Goal: Task Accomplishment & Management: Complete application form

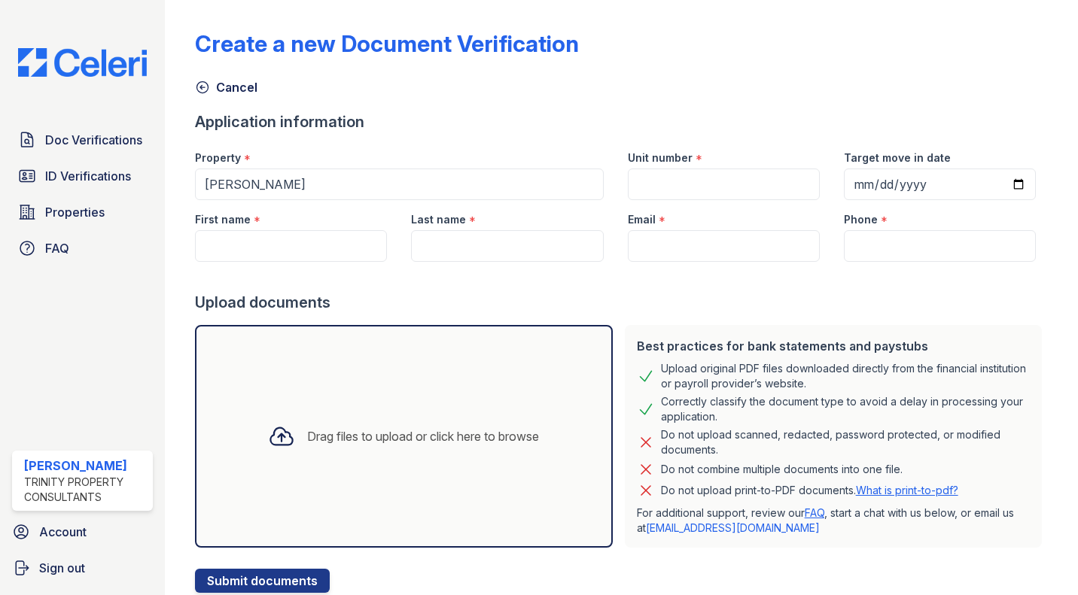
click at [306, 236] on input "First name" at bounding box center [291, 246] width 192 height 32
type input "Alturki"
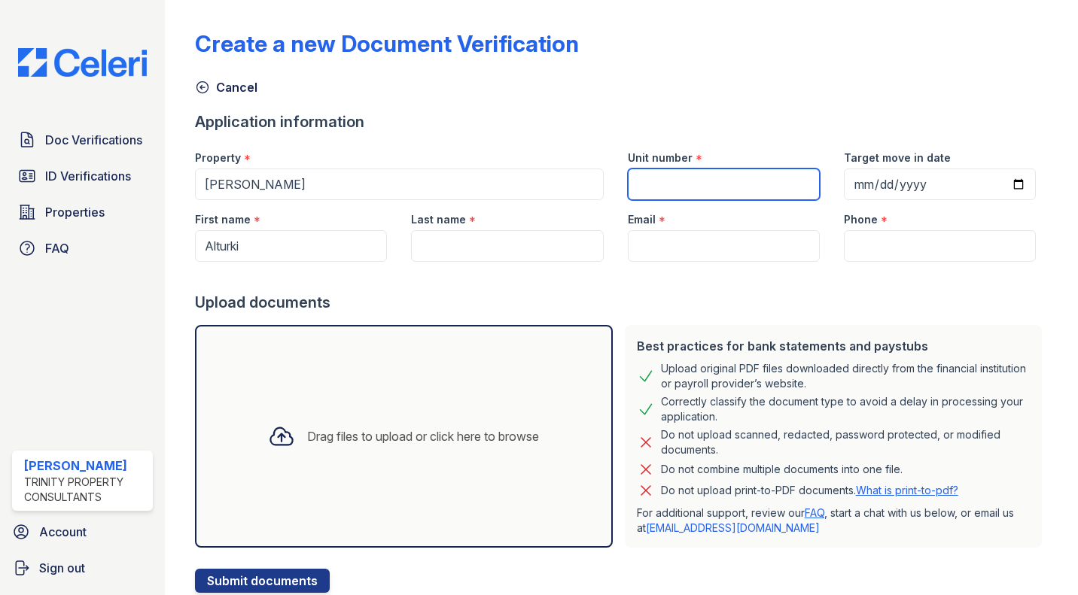
type input "26M-18"
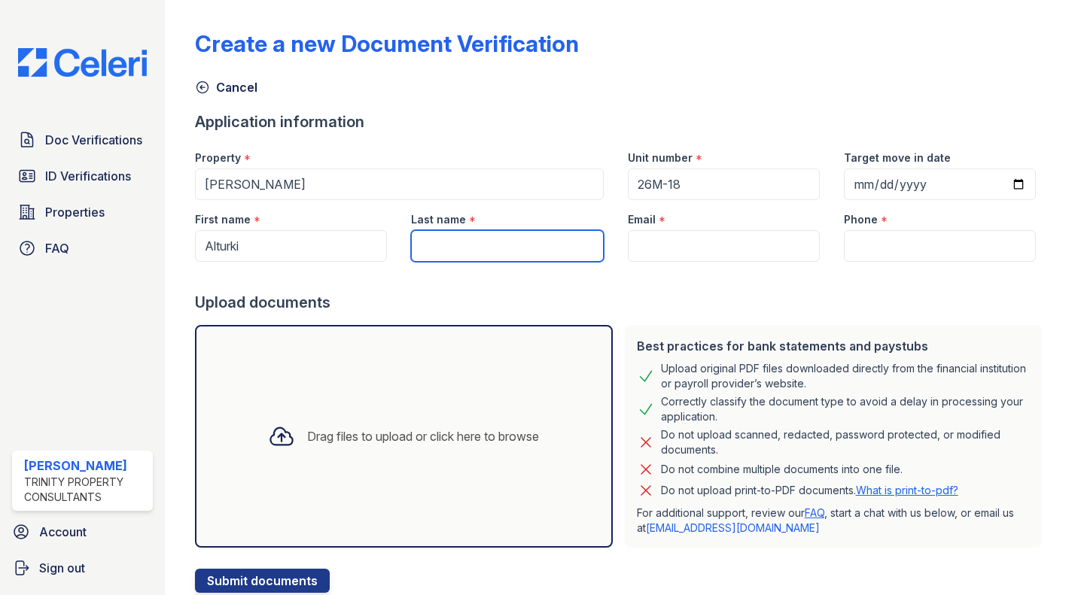
type input "[PERSON_NAME]"
type input "[EMAIL_ADDRESS][DOMAIN_NAME]"
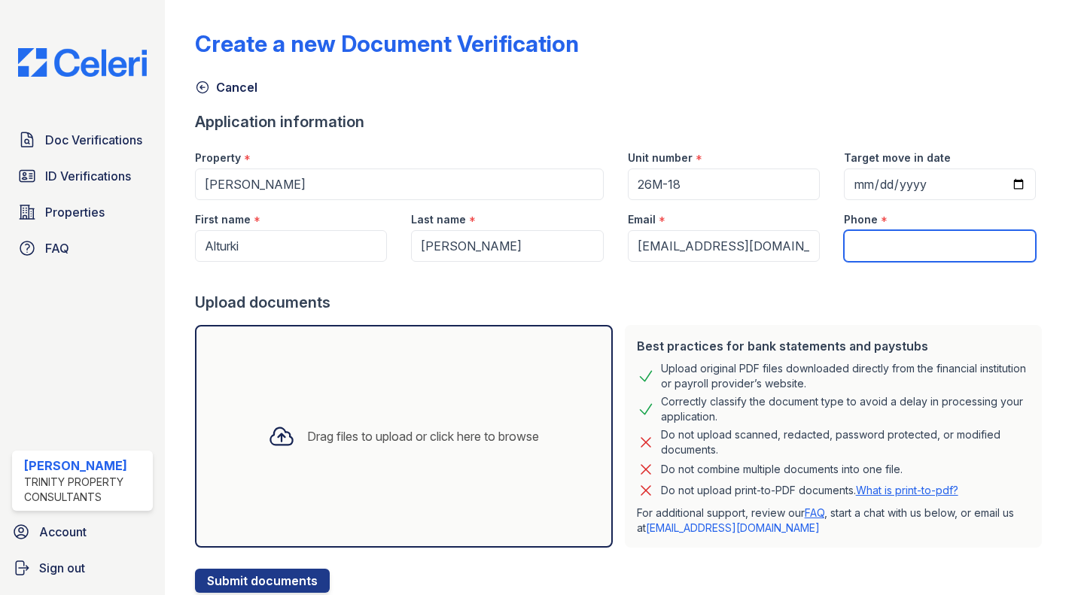
type input "[PHONE_NUMBER]"
click at [331, 456] on div "Drag files to upload or click here to browse" at bounding box center [403, 436] width 295 height 51
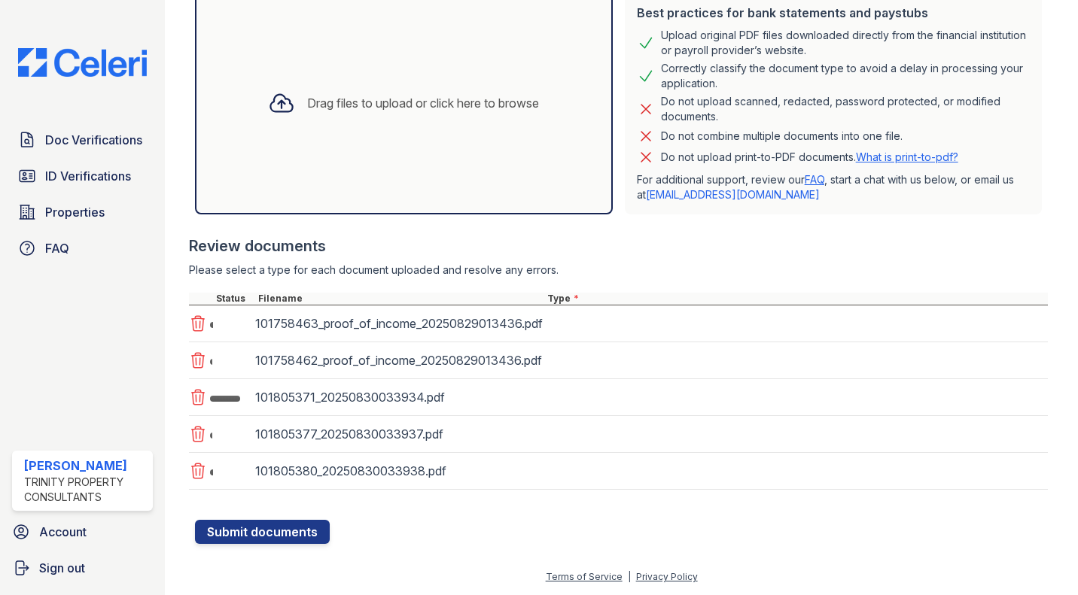
scroll to position [336, 0]
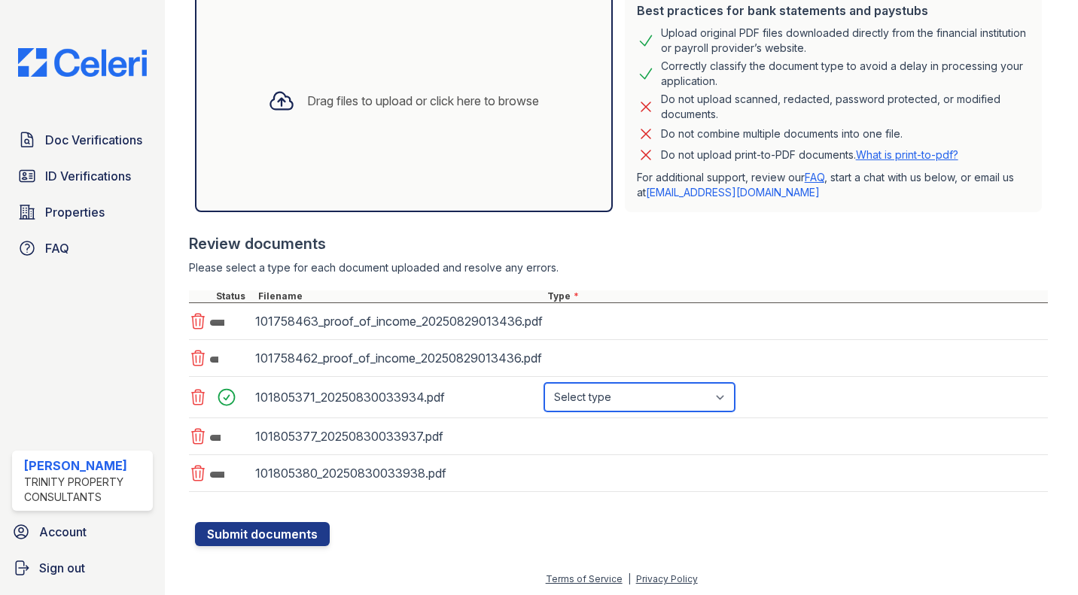
click at [600, 392] on select "Select type Paystub Bank Statement Offer Letter Tax Documents Benefit Award Let…" at bounding box center [639, 397] width 190 height 29
select select "bank_statement"
click at [544, 383] on select "Select type Paystub Bank Statement Offer Letter Tax Documents Benefit Award Let…" at bounding box center [639, 397] width 190 height 29
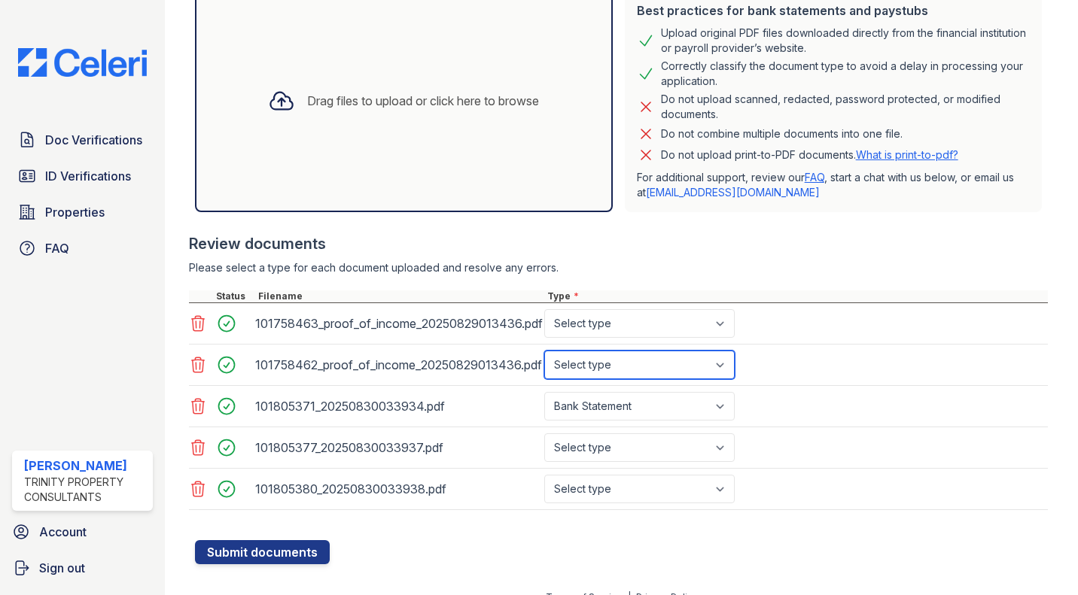
click at [655, 368] on select "Select type Paystub Bank Statement Offer Letter Tax Documents Benefit Award Let…" at bounding box center [639, 365] width 190 height 29
select select "bank_statement"
click at [544, 351] on select "Select type Paystub Bank Statement Offer Letter Tax Documents Benefit Award Let…" at bounding box center [639, 365] width 190 height 29
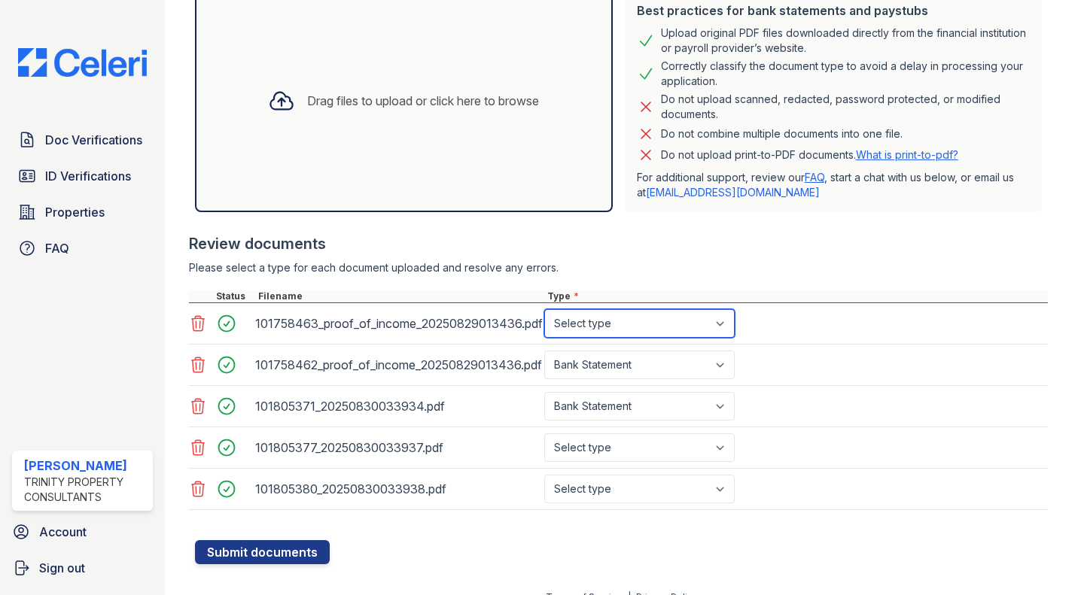
click at [680, 328] on select "Select type Paystub Bank Statement Offer Letter Tax Documents Benefit Award Let…" at bounding box center [639, 323] width 190 height 29
select select "bank_statement"
click at [544, 309] on select "Select type Paystub Bank Statement Offer Letter Tax Documents Benefit Award Let…" at bounding box center [639, 323] width 190 height 29
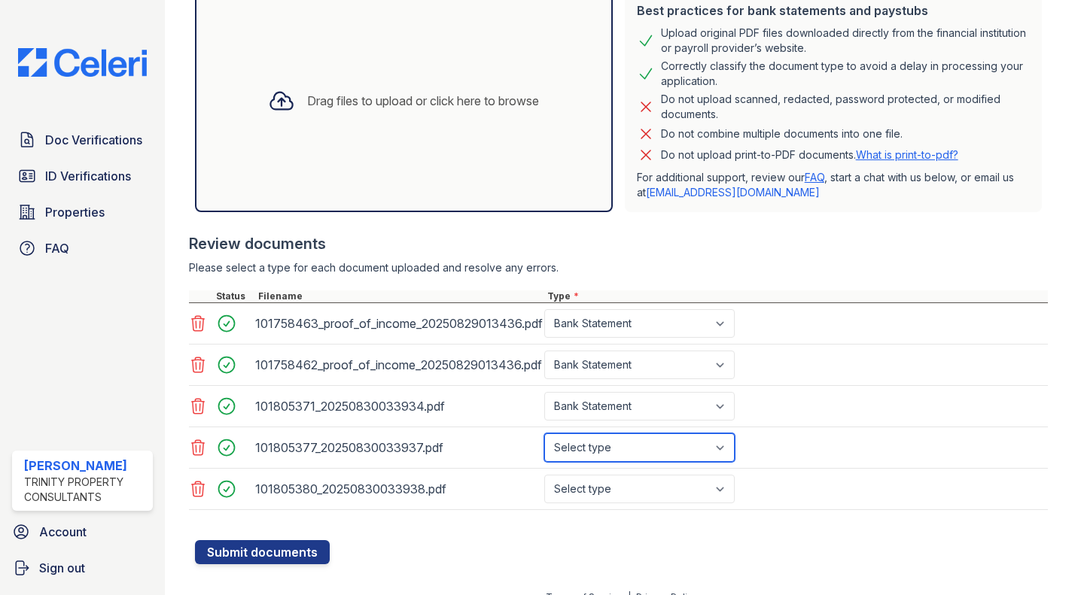
click at [665, 445] on select "Select type Paystub Bank Statement Offer Letter Tax Documents Benefit Award Let…" at bounding box center [639, 447] width 190 height 29
select select "bank_statement"
click at [544, 433] on select "Select type Paystub Bank Statement Offer Letter Tax Documents Benefit Award Let…" at bounding box center [639, 447] width 190 height 29
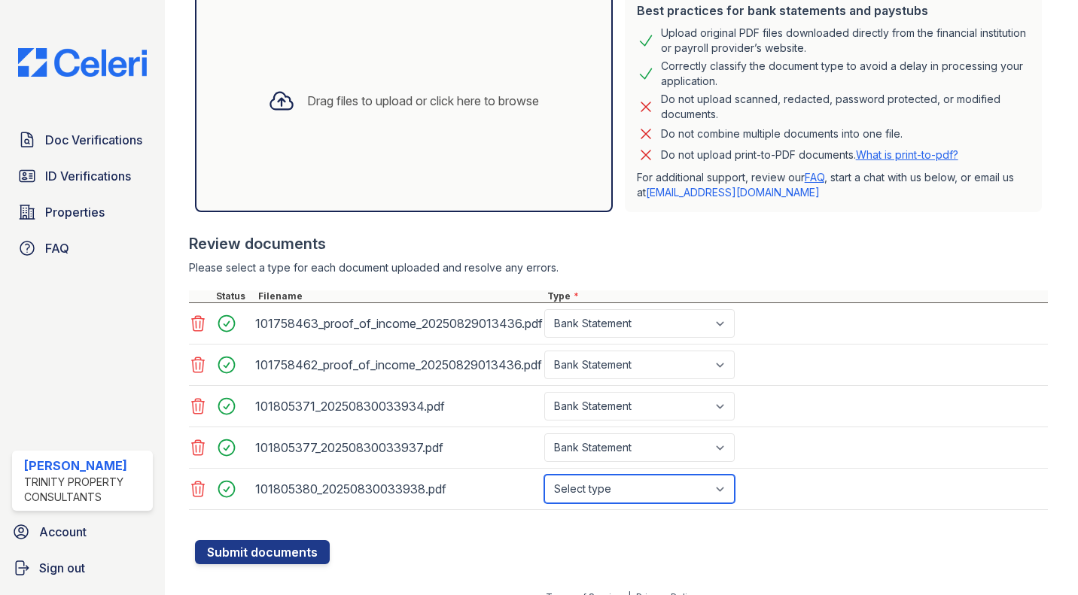
click at [653, 480] on select "Select type Paystub Bank Statement Offer Letter Tax Documents Benefit Award Let…" at bounding box center [639, 489] width 190 height 29
select select "bank_statement"
click at [544, 475] on select "Select type Paystub Bank Statement Offer Letter Tax Documents Benefit Award Let…" at bounding box center [639, 489] width 190 height 29
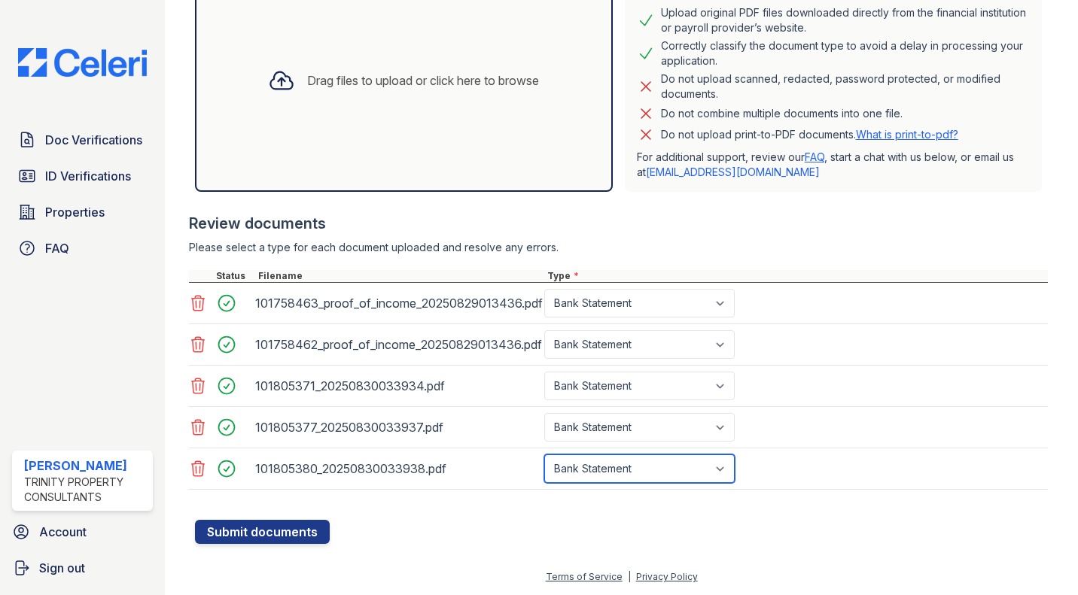
scroll to position [355, 0]
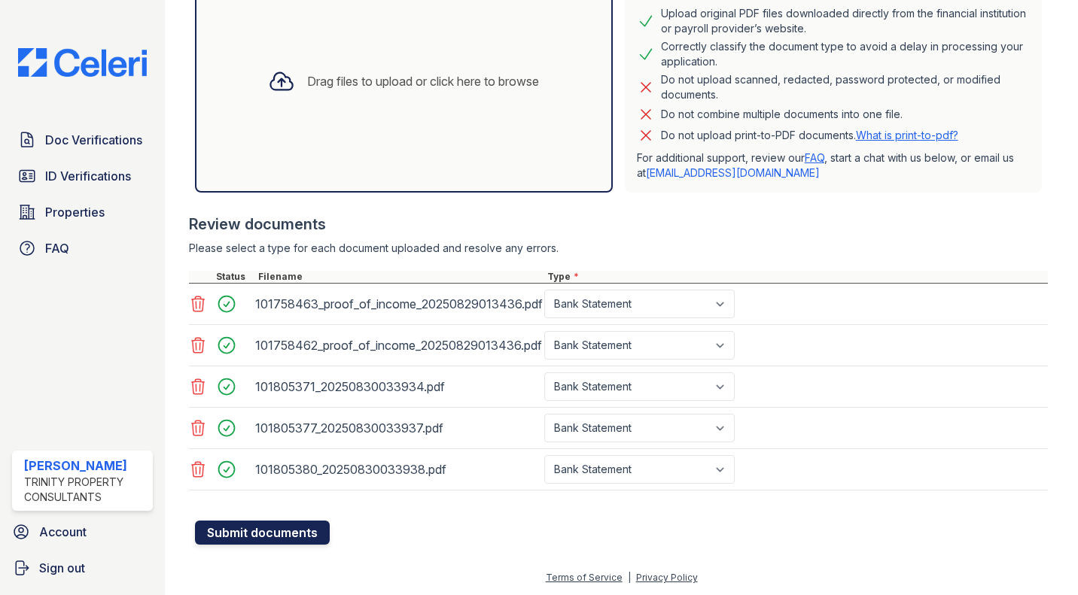
click at [270, 529] on button "Submit documents" at bounding box center [262, 533] width 135 height 24
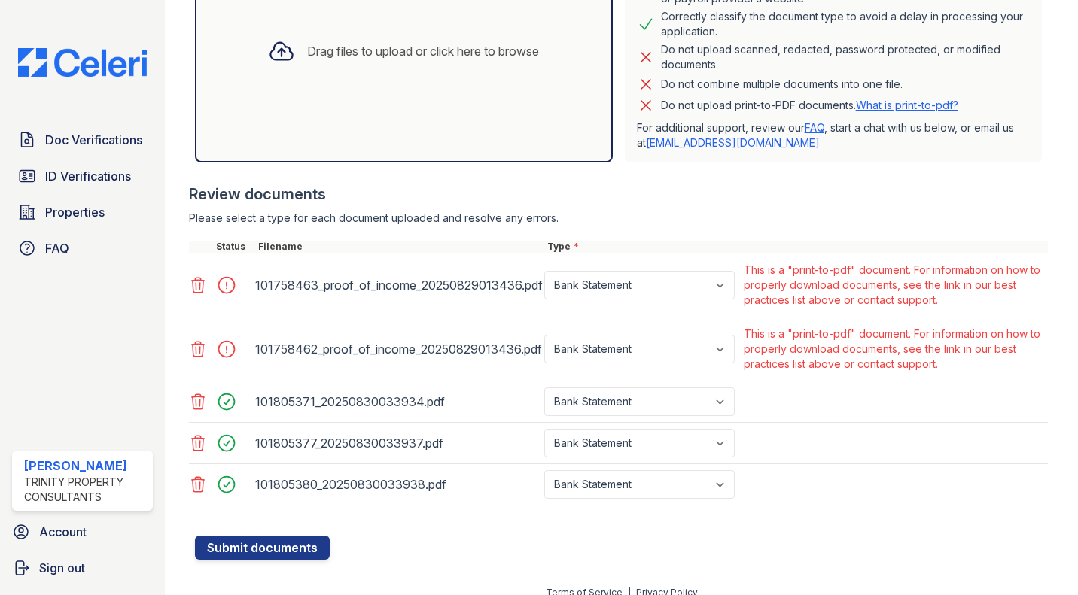
scroll to position [443, 0]
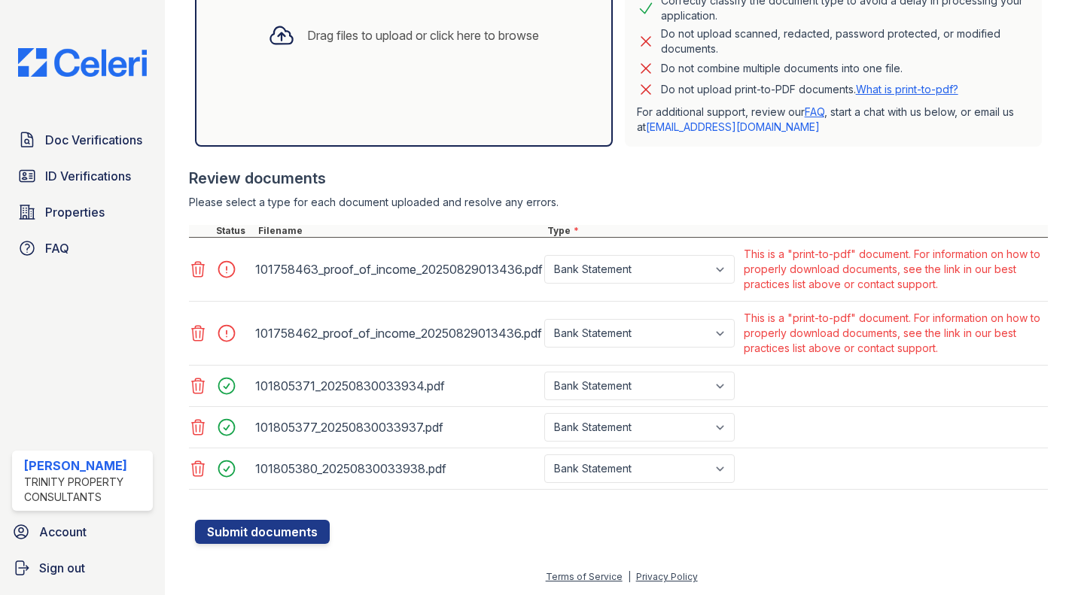
click at [252, 266] on div "101758463_proof_of_income_20250829013436.pdf" at bounding box center [396, 269] width 289 height 51
click at [199, 270] on icon at bounding box center [198, 269] width 13 height 15
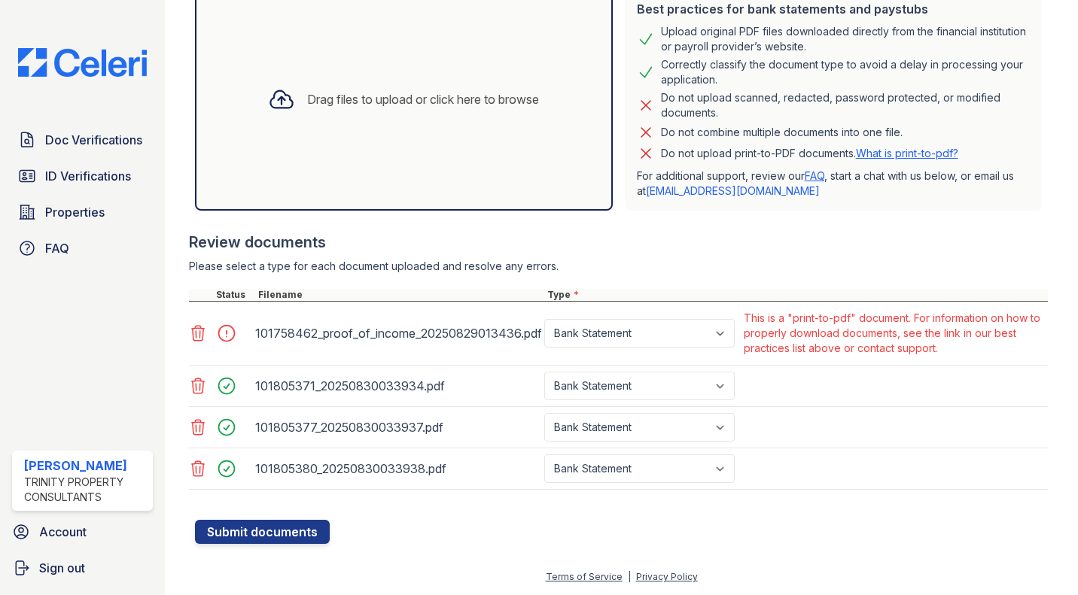
click at [189, 335] on icon at bounding box center [198, 333] width 18 height 18
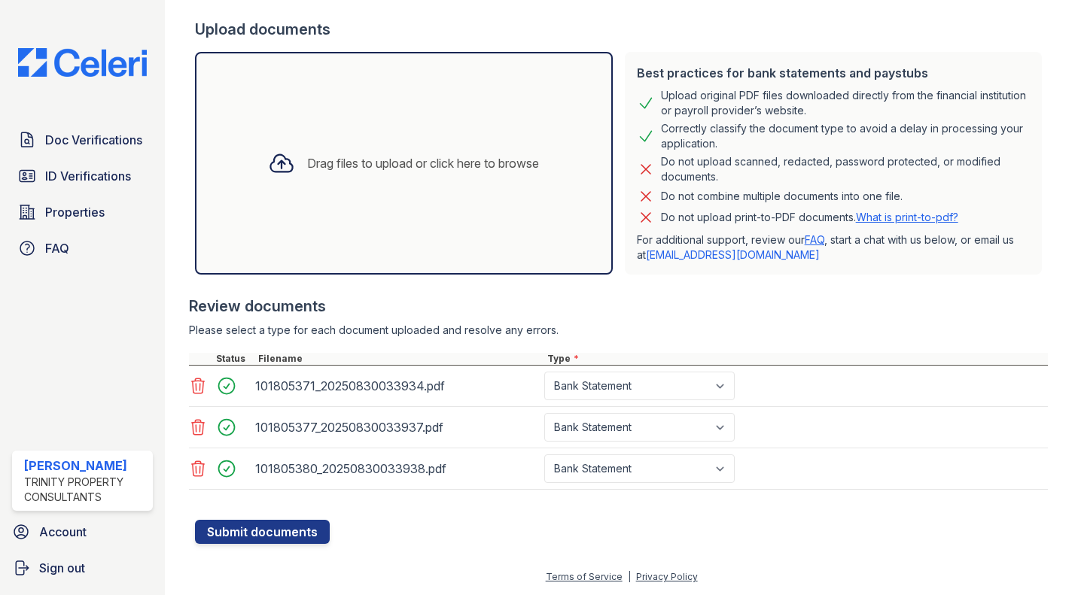
click at [437, 207] on div "Drag files to upload or click here to browse" at bounding box center [403, 163] width 417 height 223
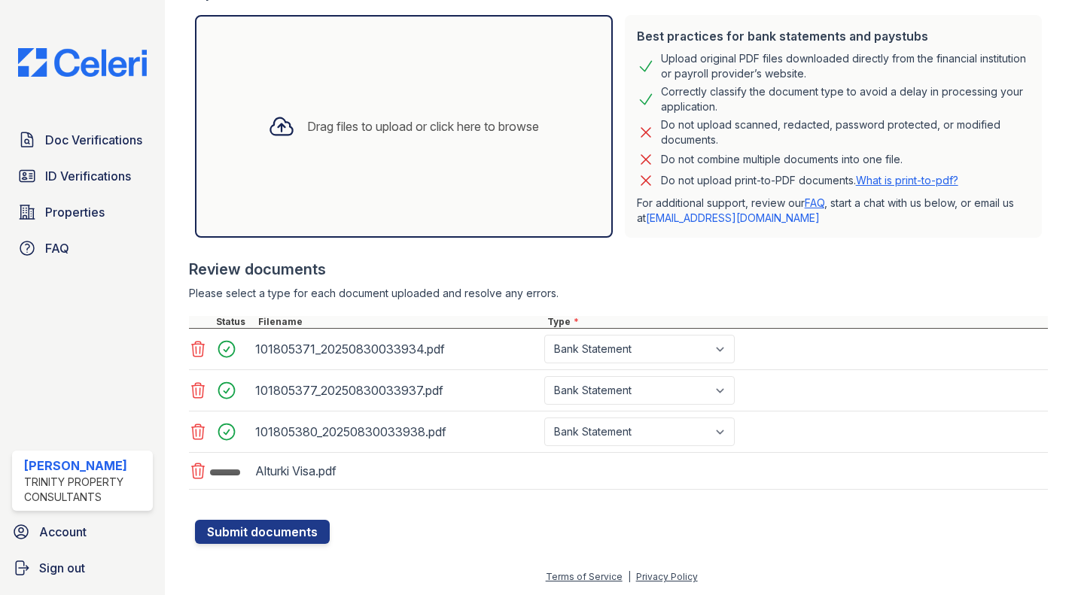
scroll to position [357, 0]
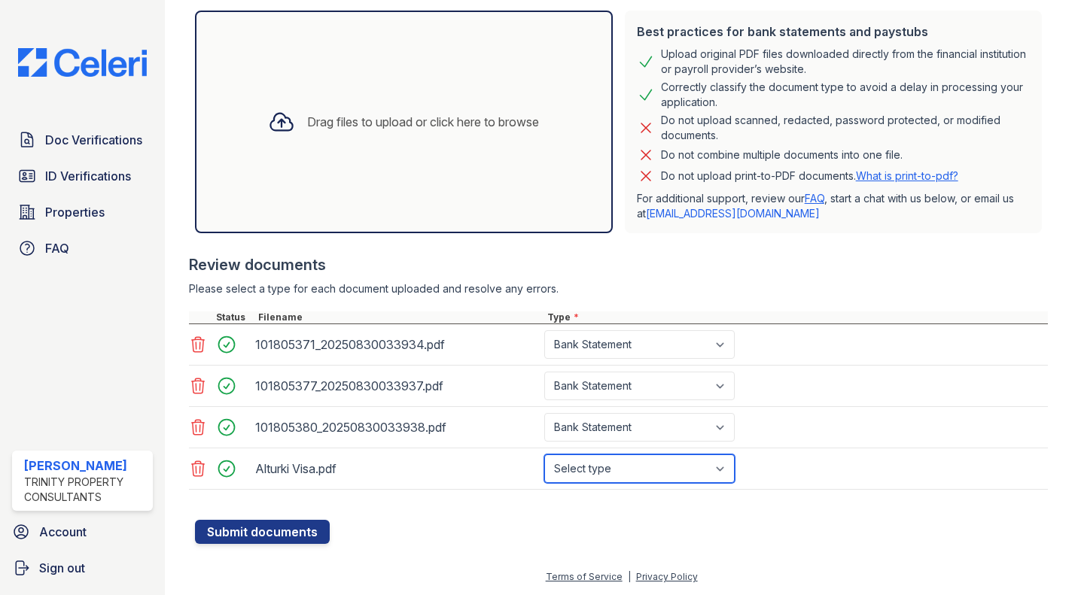
click at [646, 465] on select "Select type Paystub Bank Statement Offer Letter Tax Documents Benefit Award Let…" at bounding box center [639, 469] width 190 height 29
select select "other"
click at [544, 455] on select "Select type Paystub Bank Statement Offer Letter Tax Documents Benefit Award Let…" at bounding box center [639, 469] width 190 height 29
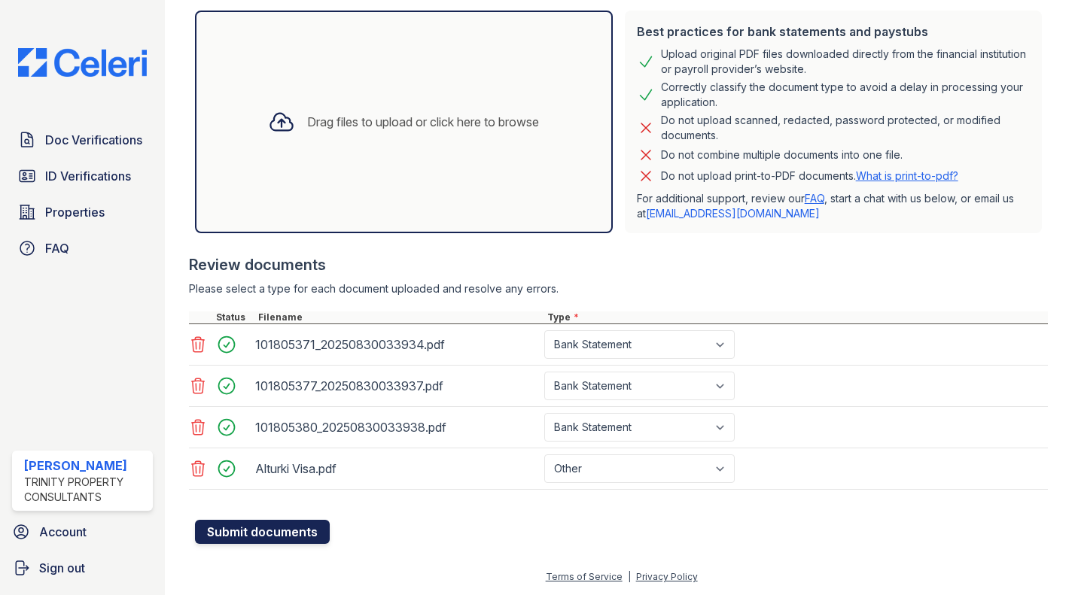
click at [283, 534] on button "Submit documents" at bounding box center [262, 532] width 135 height 24
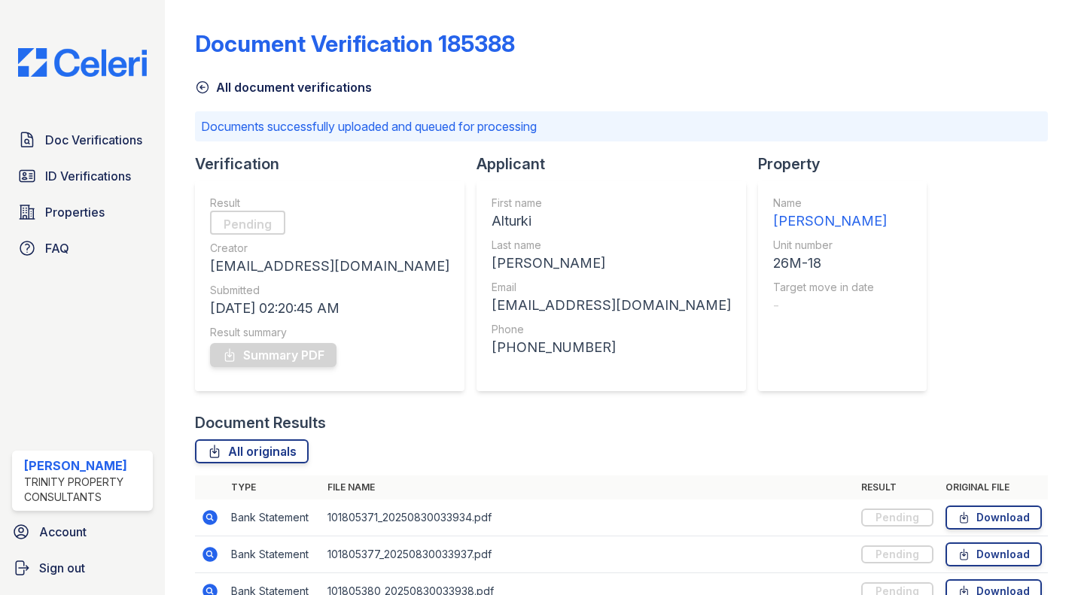
click at [207, 85] on icon at bounding box center [202, 87] width 15 height 15
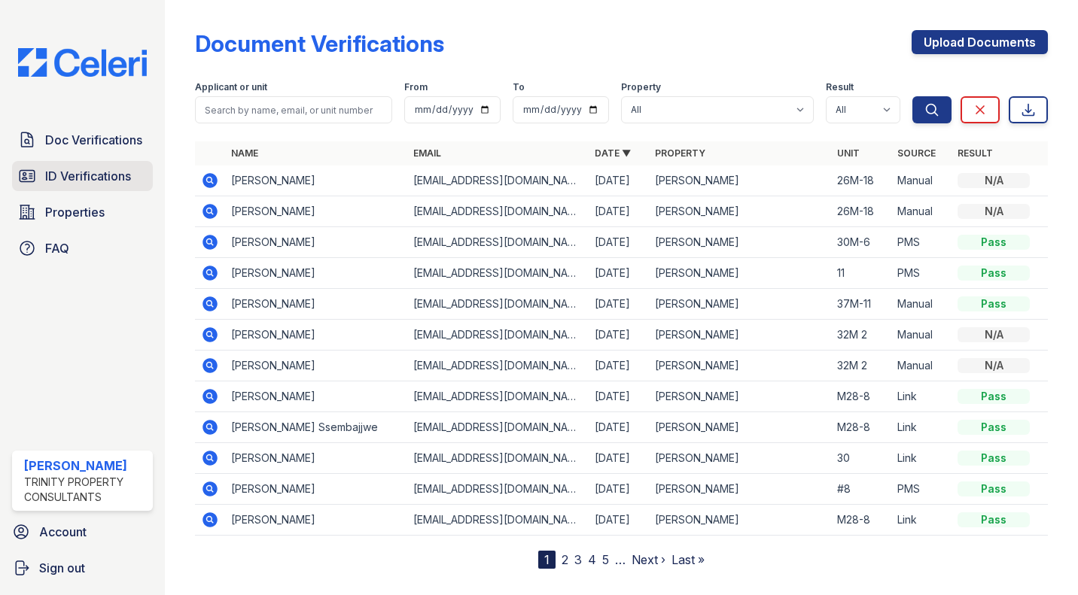
click at [100, 172] on span "ID Verifications" at bounding box center [88, 176] width 86 height 18
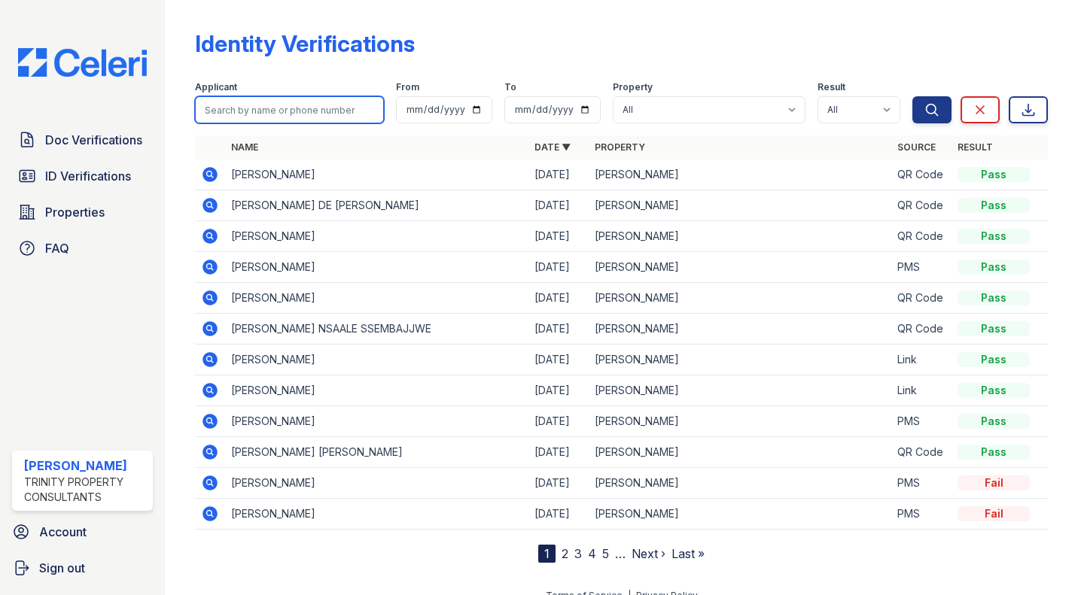
click at [300, 100] on input "search" at bounding box center [289, 109] width 189 height 27
click at [296, 8] on div "Identity Verifications Filter Applicant From To Property All ReNew Waltham Resu…" at bounding box center [621, 284] width 853 height 557
click at [204, 263] on icon at bounding box center [210, 267] width 18 height 18
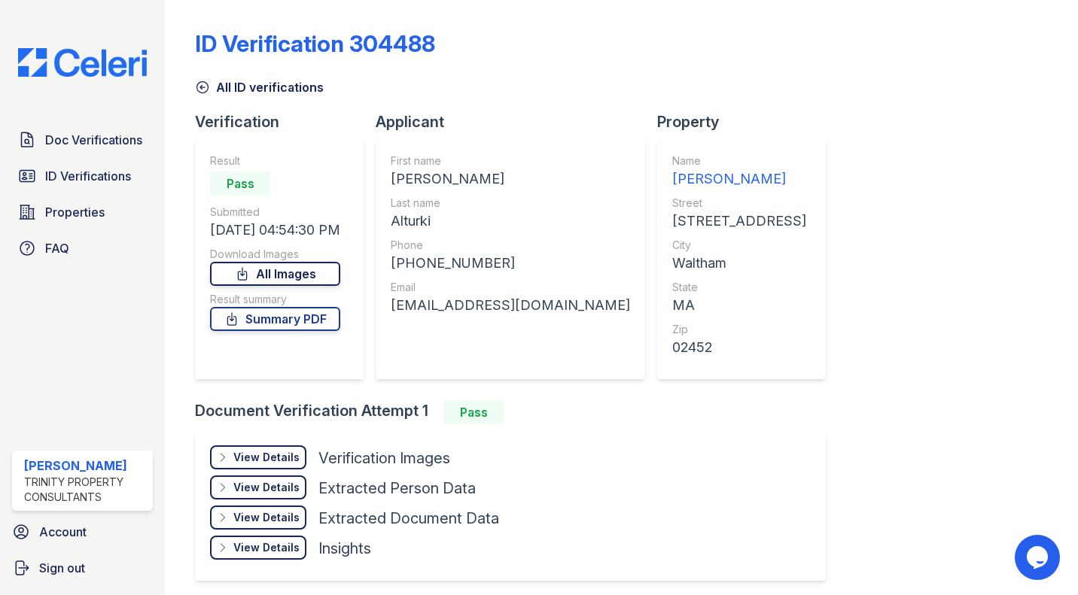
click at [277, 279] on link "All Images" at bounding box center [275, 274] width 130 height 24
click at [277, 320] on link "Summary PDF" at bounding box center [275, 319] width 130 height 24
click at [200, 511] on div "View Details Details Hide Details Details Verification Images Face Open Documen…" at bounding box center [510, 505] width 631 height 151
click at [285, 449] on div "View Details Details" at bounding box center [258, 457] width 96 height 24
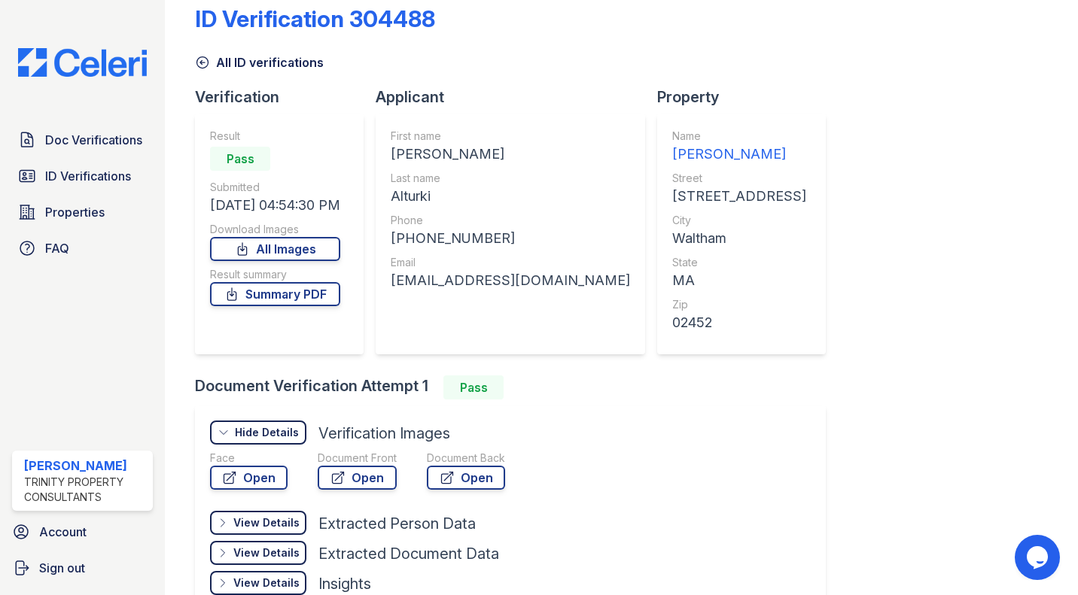
scroll to position [20, 0]
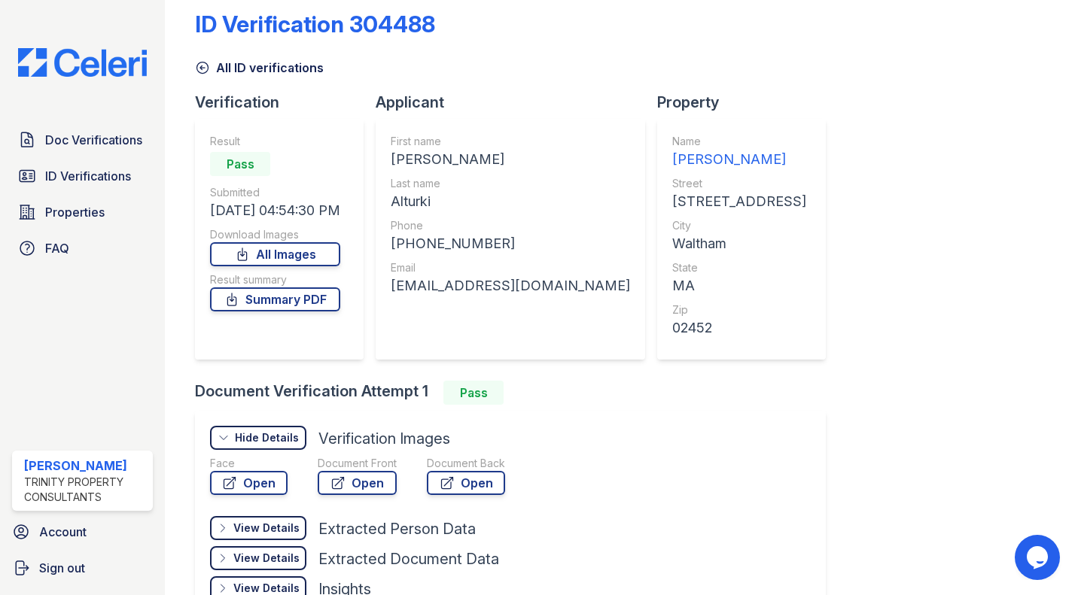
click at [205, 65] on icon at bounding box center [202, 67] width 15 height 15
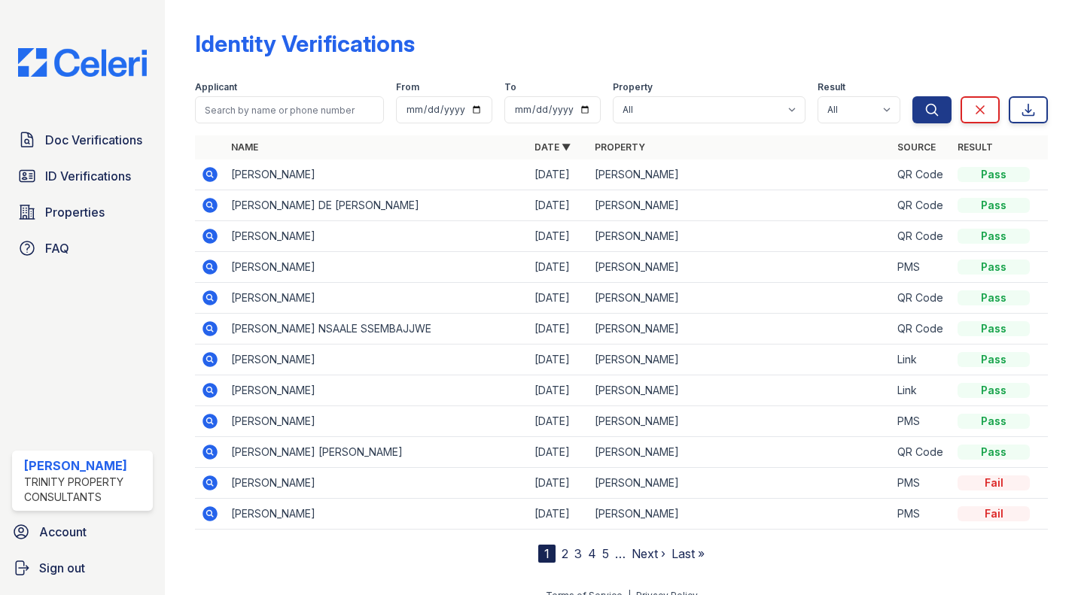
click at [127, 129] on link "Doc Verifications" at bounding box center [82, 140] width 141 height 30
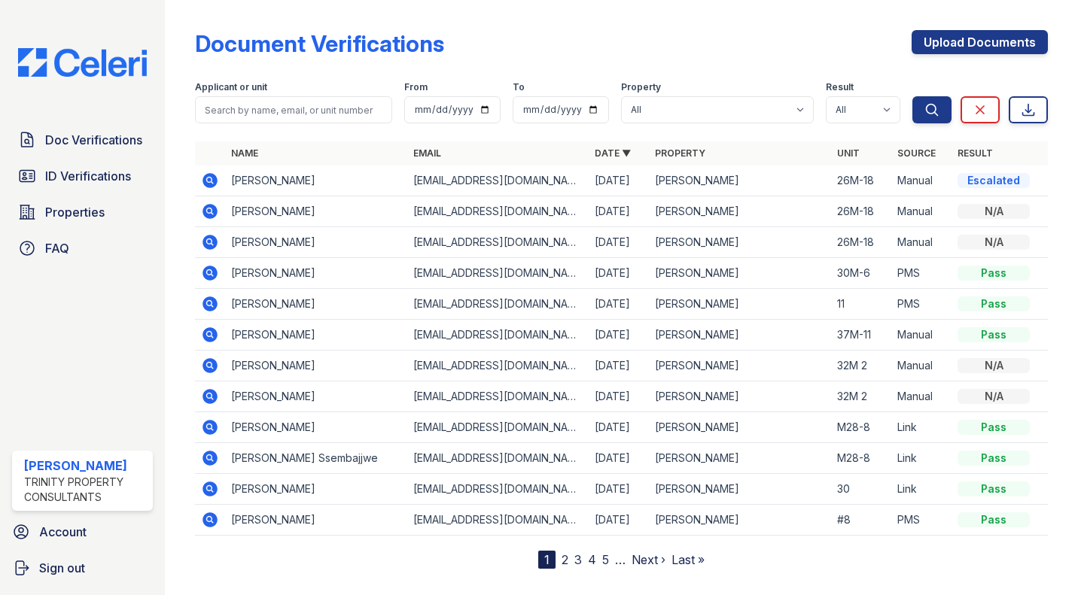
click at [208, 179] on icon at bounding box center [209, 180] width 4 height 4
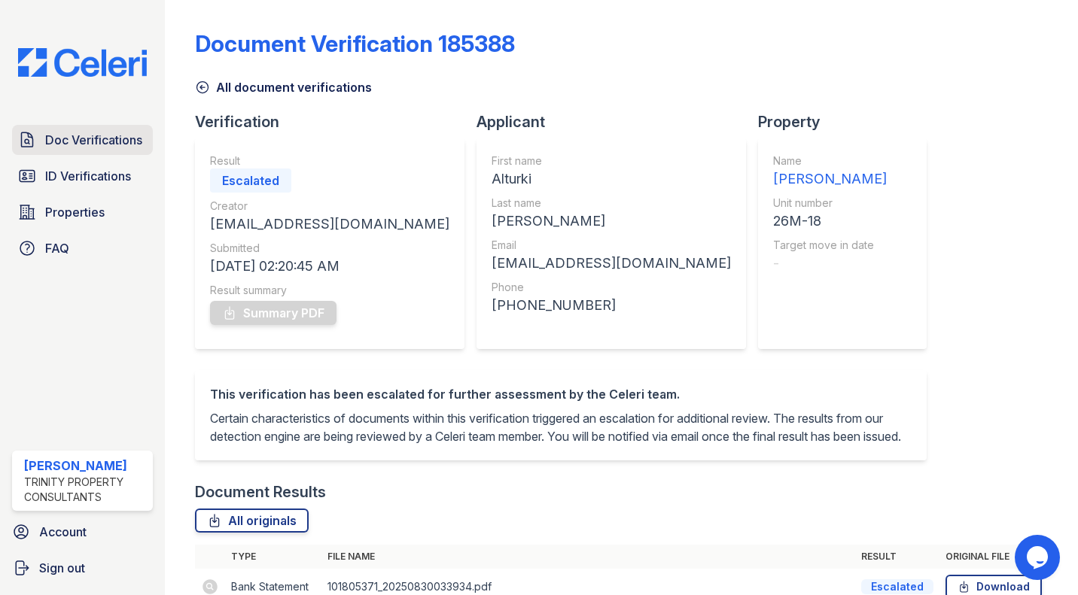
click at [116, 129] on link "Doc Verifications" at bounding box center [82, 140] width 141 height 30
